Goal: Find specific fact: Find contact information

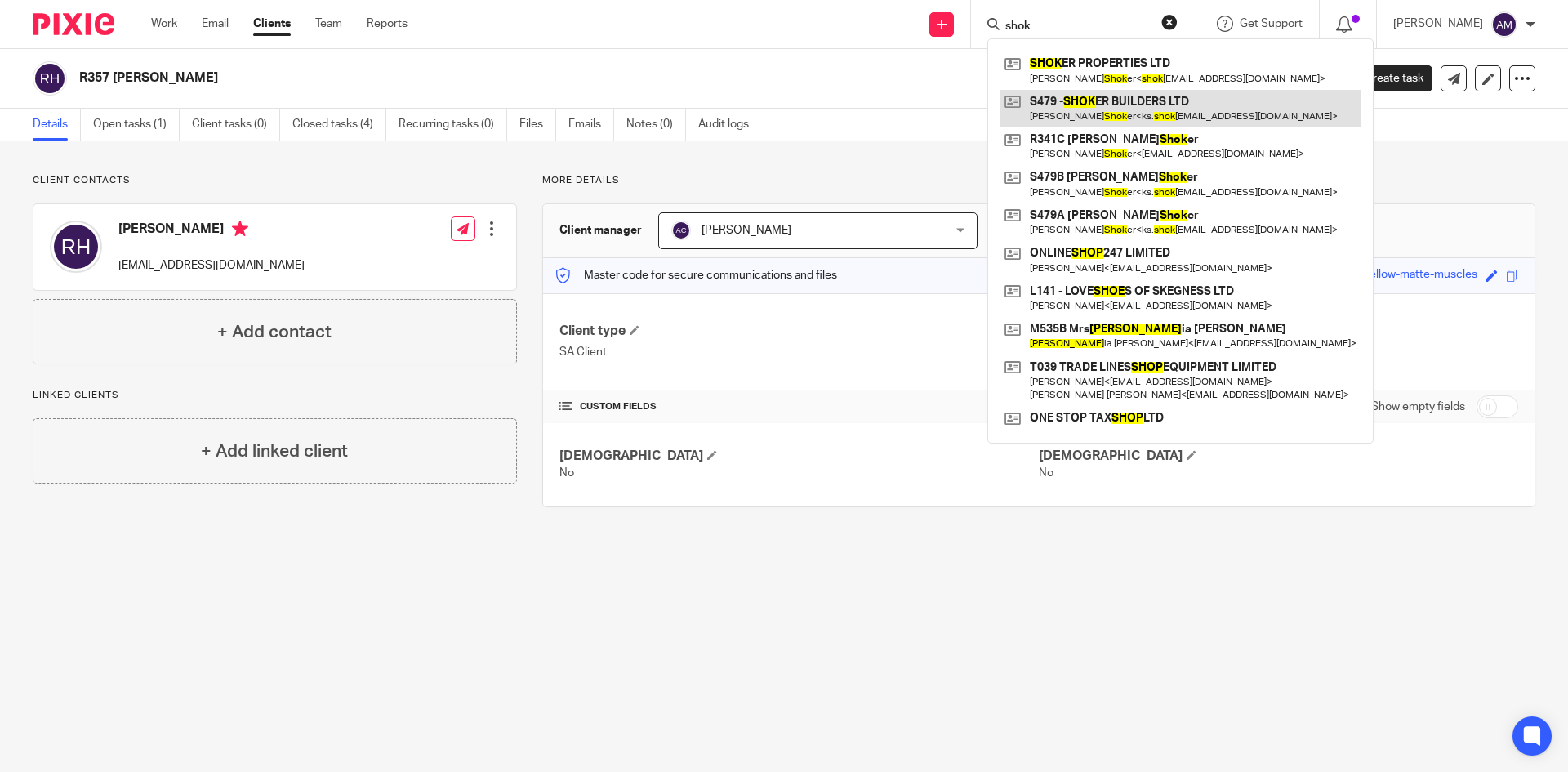
type input "shok"
click at [1127, 112] on link at bounding box center [1181, 109] width 361 height 38
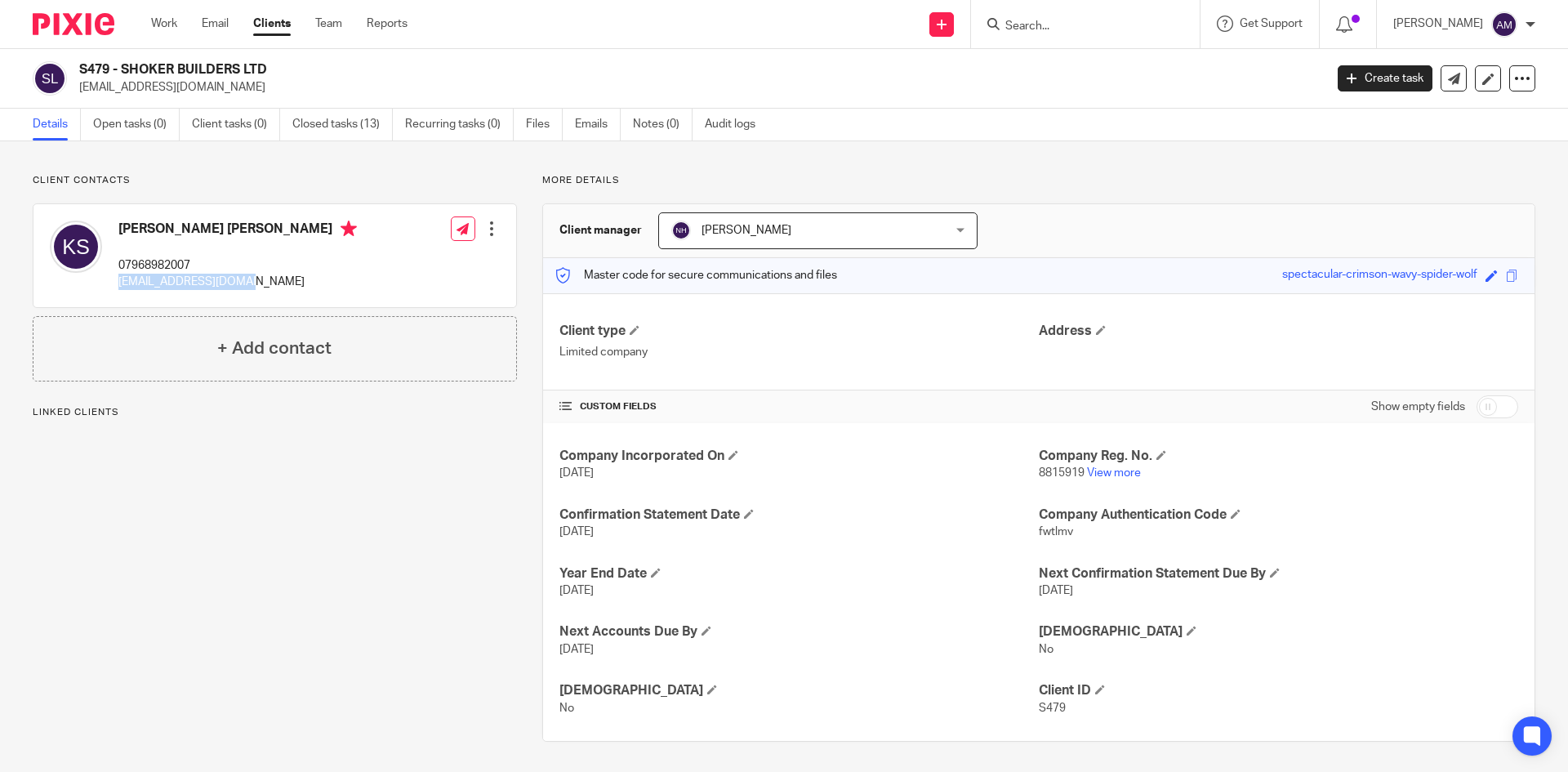
drag, startPoint x: 119, startPoint y: 283, endPoint x: 258, endPoint y: 303, distance: 140.4
click at [258, 303] on div "Kuldip Singh Shoker 07968982007 ks.shoker@hotmail.com Edit contact Create clien…" at bounding box center [274, 256] width 483 height 103
copy p "ks.shoker@hotmail.com"
drag, startPoint x: 1295, startPoint y: 193, endPoint x: 1539, endPoint y: 220, distance: 245.5
click at [1295, 193] on div "More details Client manager Neha Himtani Neha Himtani Aman Chawla Amit Chawla A…" at bounding box center [1025, 457] width 1018 height 568
